Goal: Find contact information: Find contact information

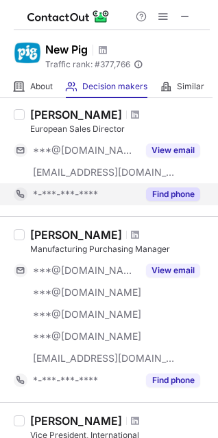
scroll to position [206, 0]
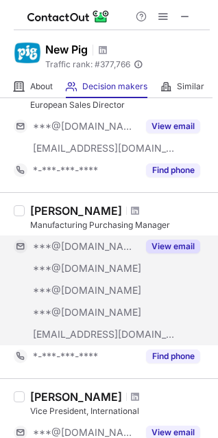
click at [179, 249] on button "View email" at bounding box center [173, 247] width 54 height 14
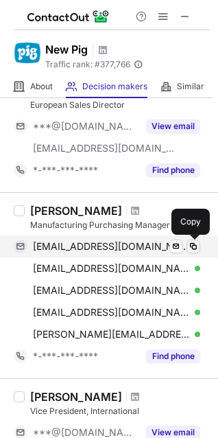
click at [194, 244] on span at bounding box center [193, 246] width 11 height 11
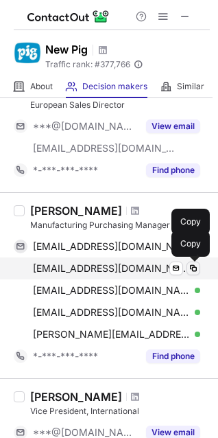
click at [197, 268] on span at bounding box center [193, 268] width 11 height 11
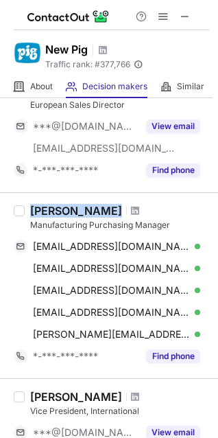
drag, startPoint x: 89, startPoint y: 211, endPoint x: 33, endPoint y: 212, distance: 56.3
click at [33, 212] on div "Seth Sager" at bounding box center [120, 211] width 180 height 14
copy div "Seth Sager"
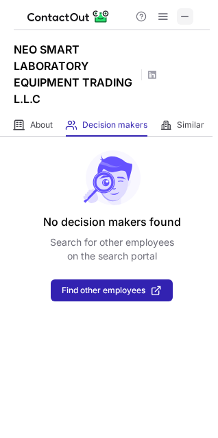
click at [188, 21] on span at bounding box center [185, 16] width 11 height 11
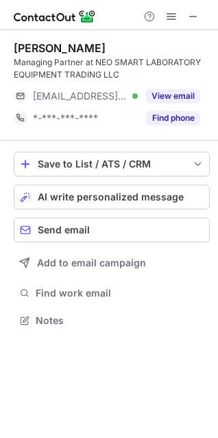
scroll to position [311, 218]
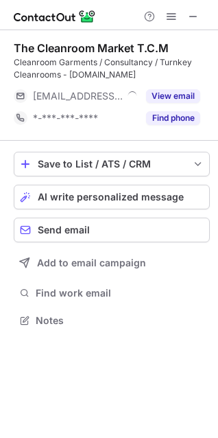
scroll to position [311, 218]
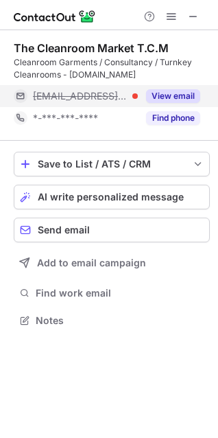
click at [178, 95] on button "View email" at bounding box center [173, 96] width 54 height 14
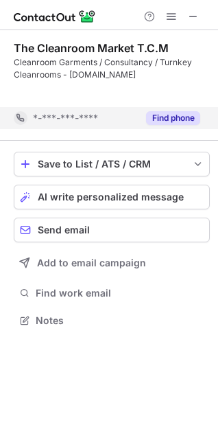
scroll to position [289, 218]
